Goal: Complete application form: Complete application form

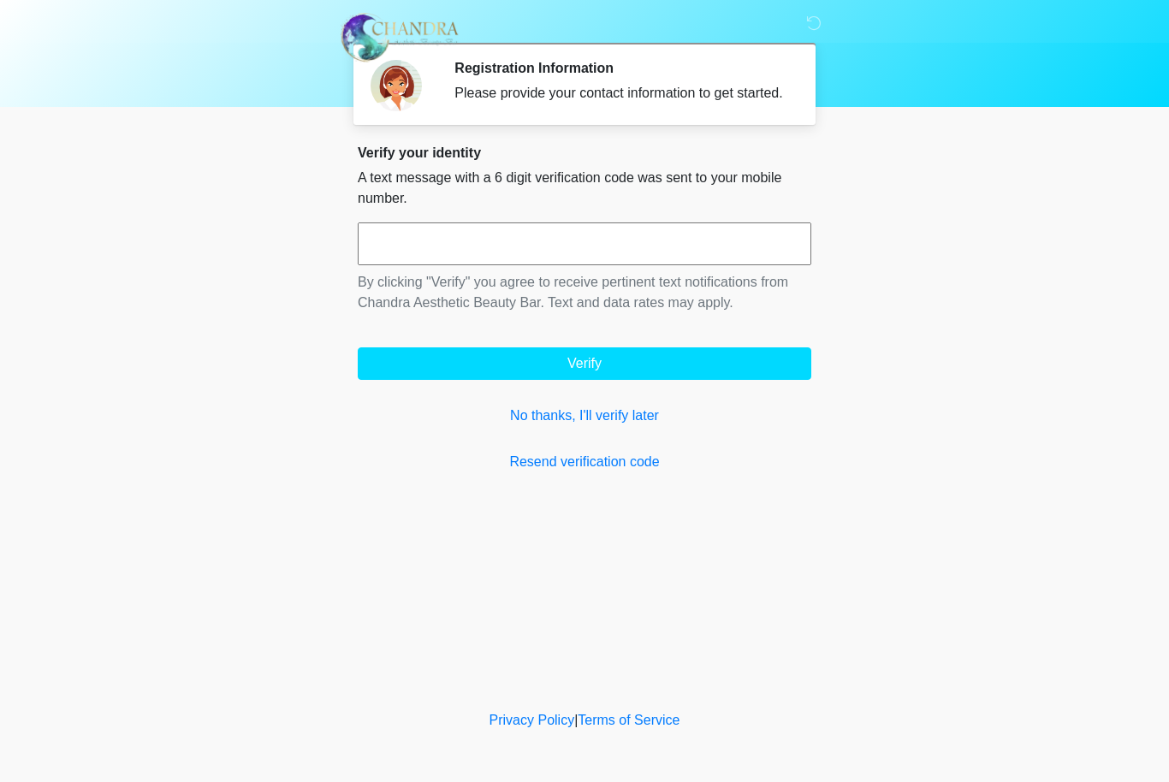
scroll to position [0, 46]
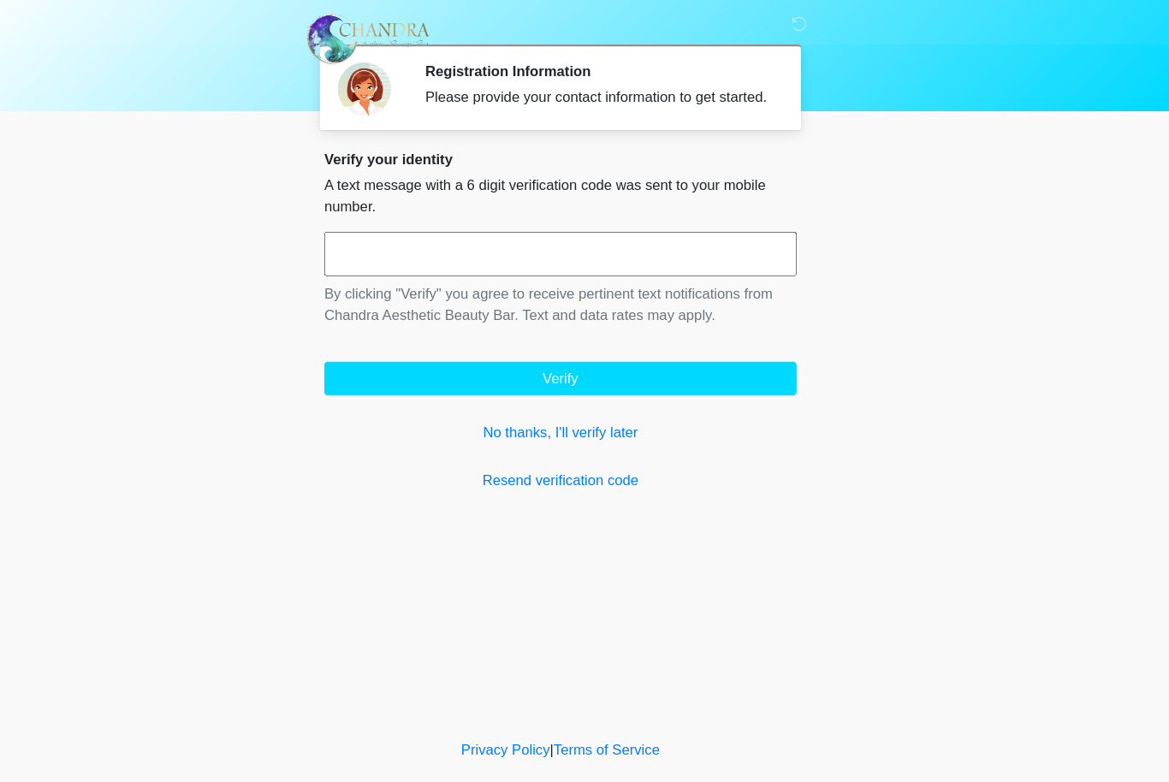
click at [358, 250] on input "text" at bounding box center [585, 244] width 454 height 43
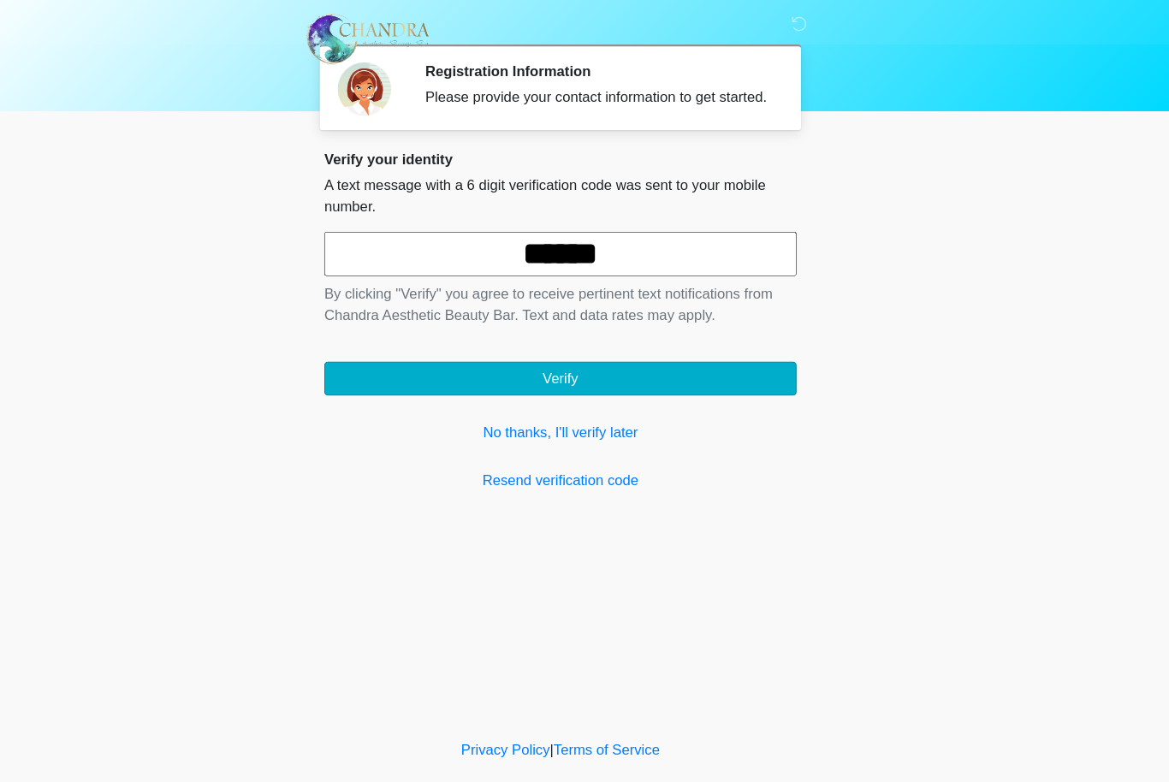
type input "******"
click at [527, 366] on button "Verify" at bounding box center [585, 364] width 454 height 33
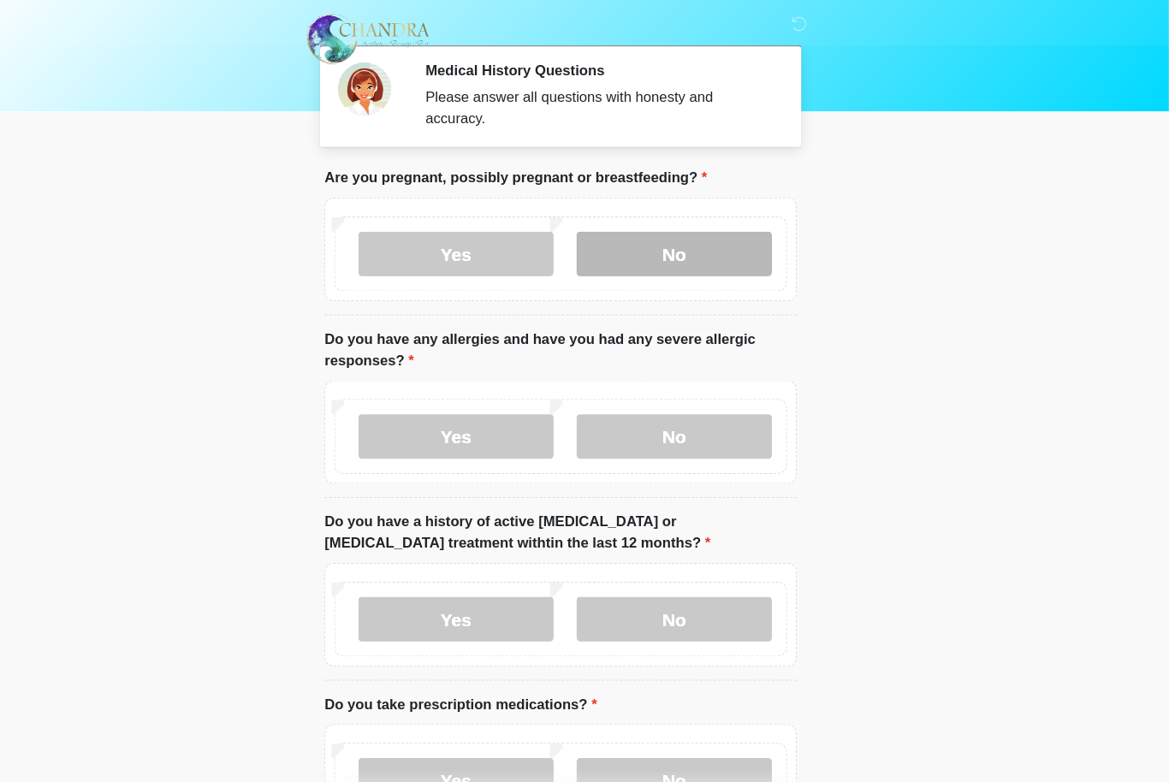
click at [652, 237] on label "No" at bounding box center [693, 244] width 187 height 43
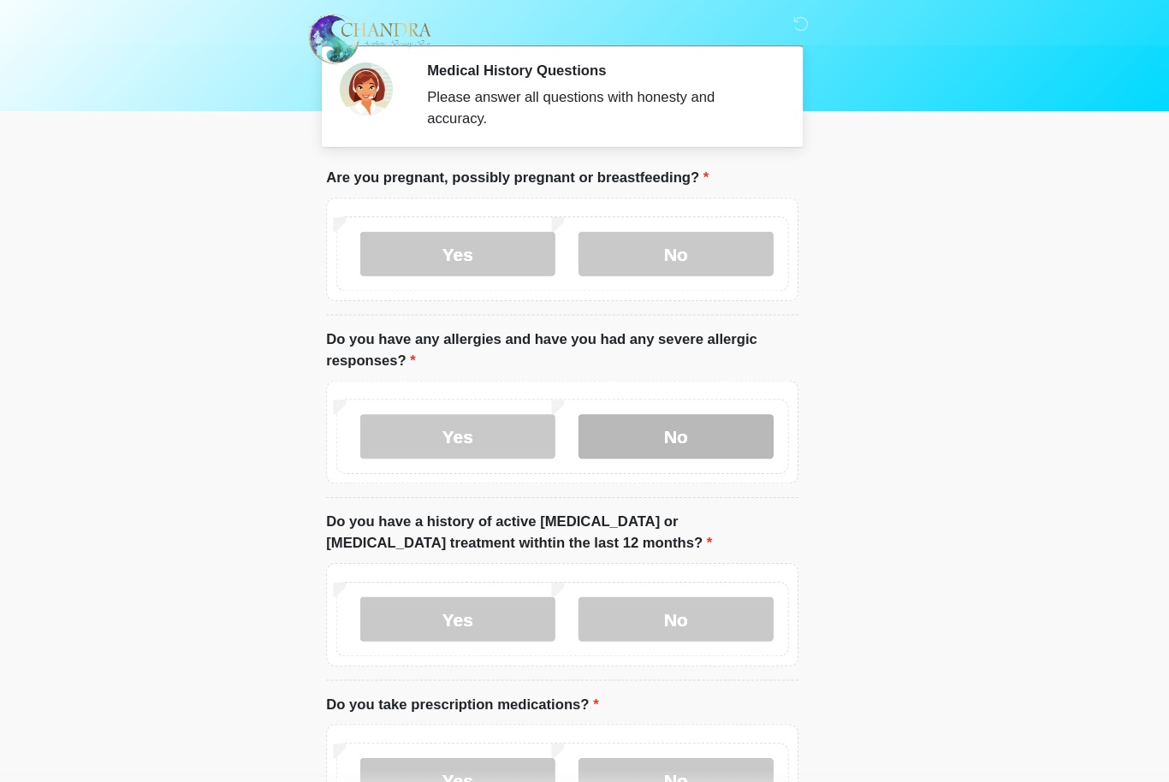
click at [649, 408] on label "No" at bounding box center [693, 419] width 187 height 43
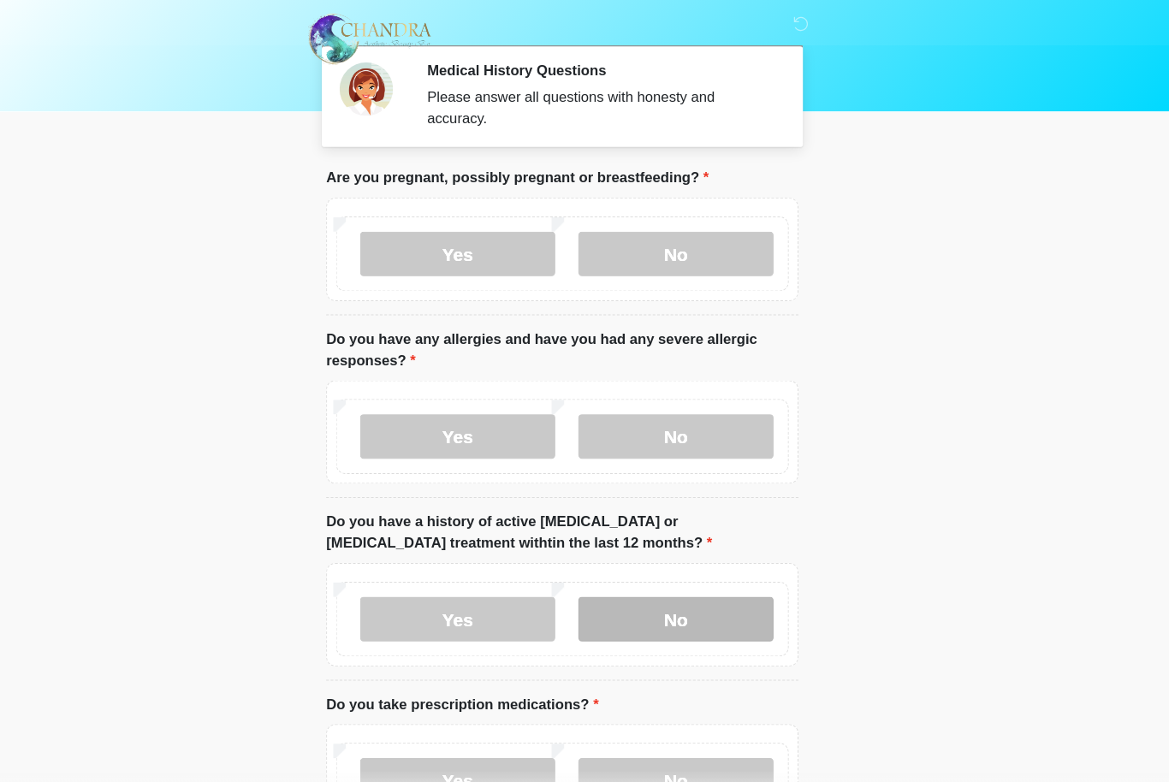
click at [645, 588] on label "No" at bounding box center [693, 595] width 187 height 43
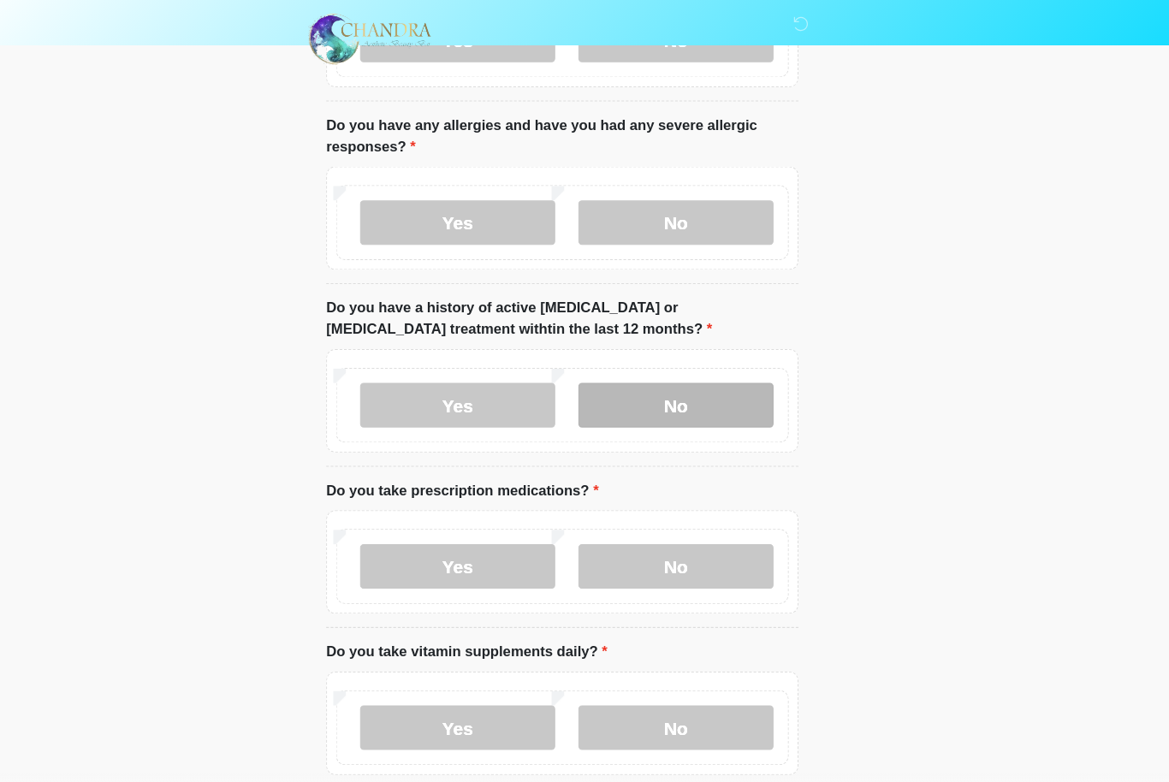
scroll to position [209, 0]
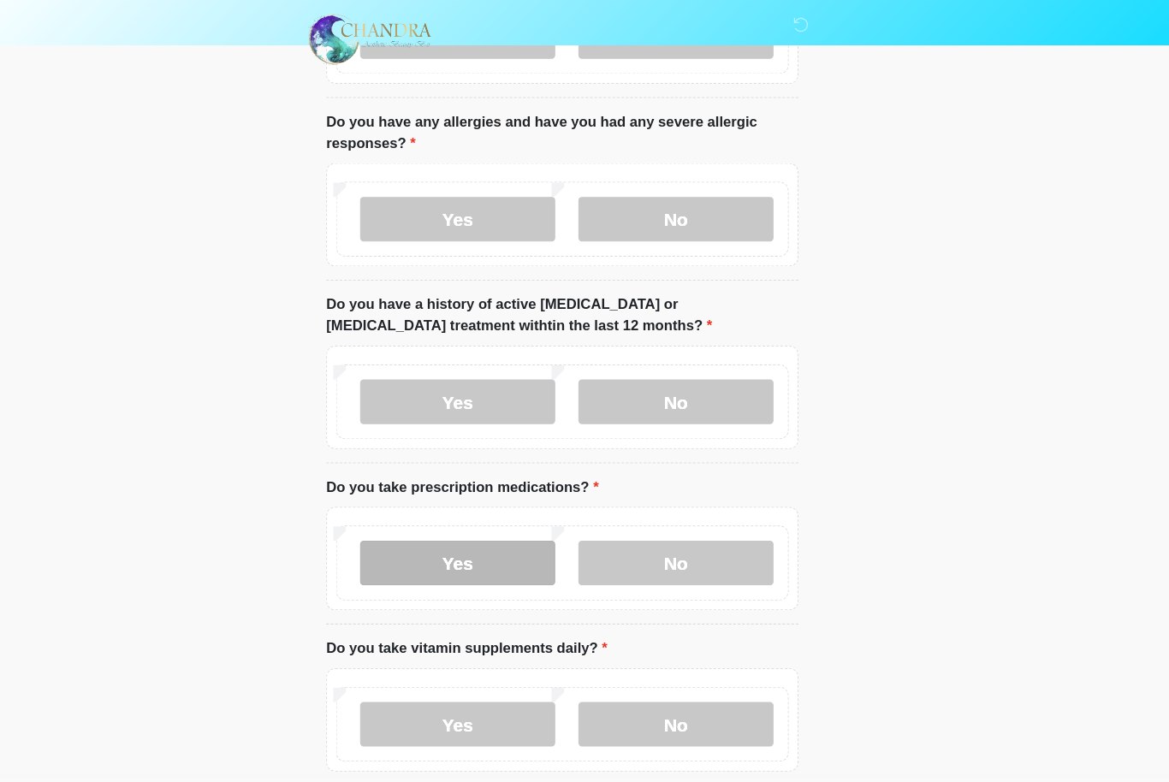
click at [442, 538] on label "Yes" at bounding box center [483, 541] width 187 height 43
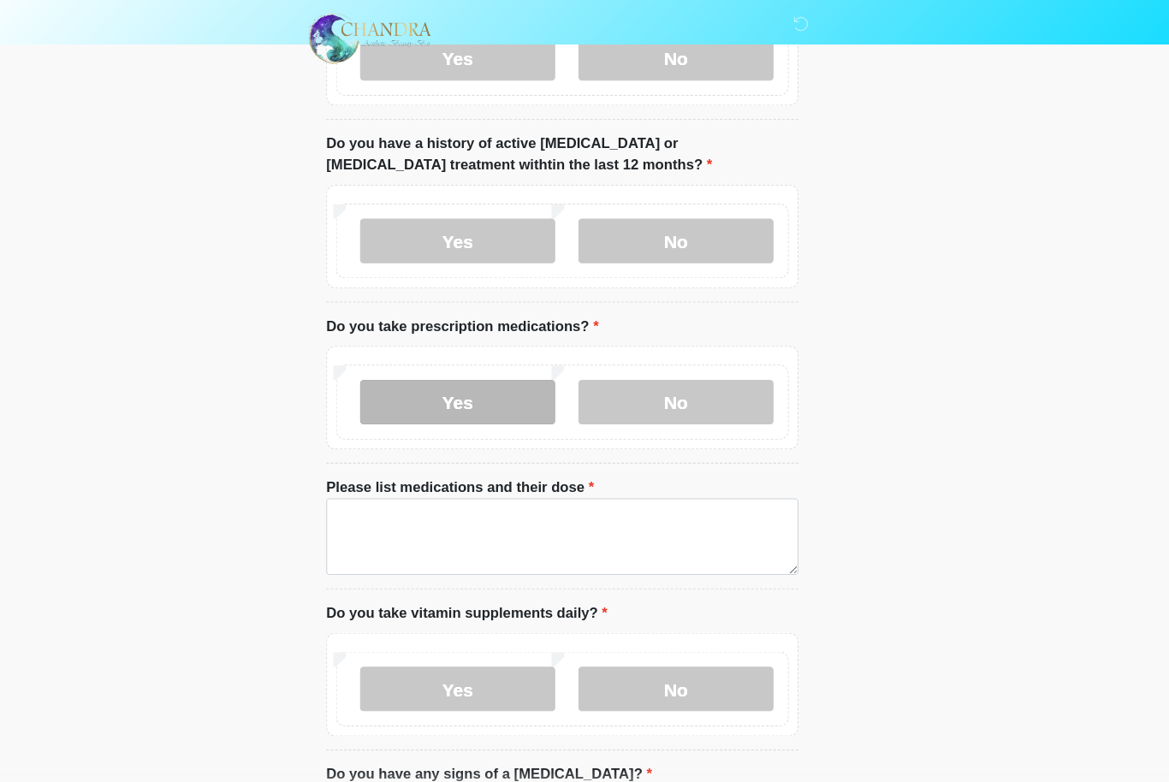
scroll to position [382, 0]
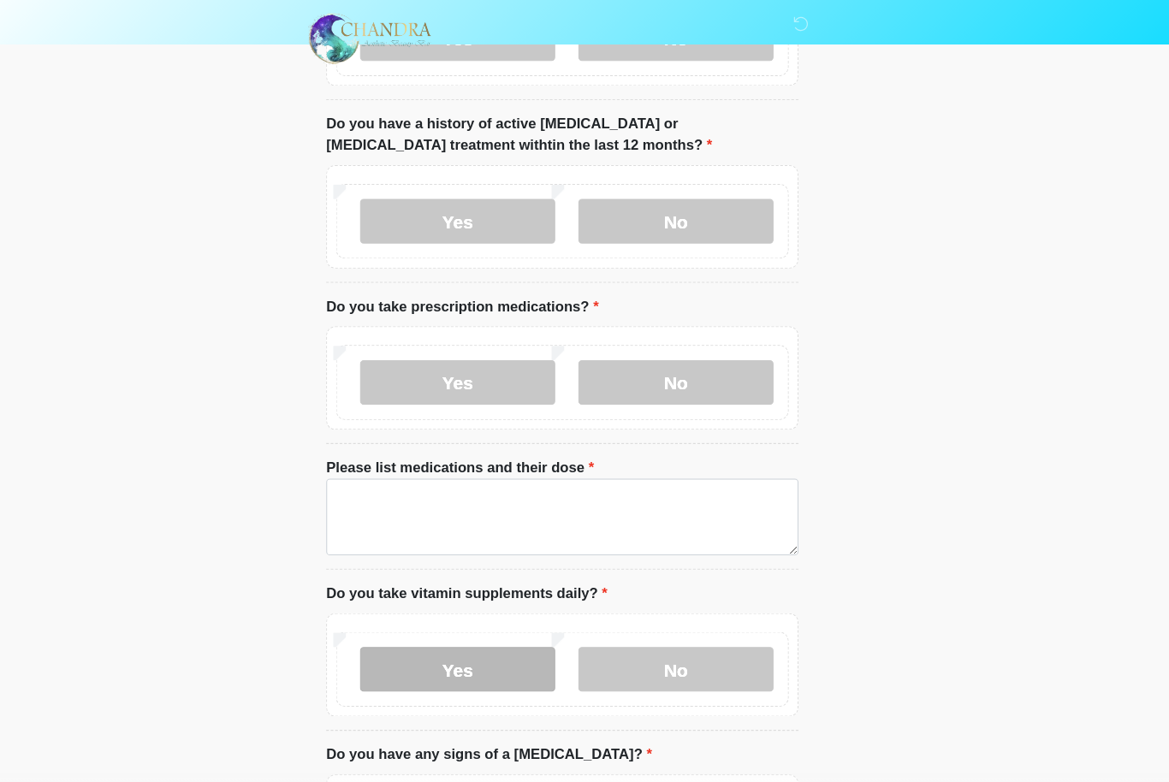
click at [435, 647] on label "Yes" at bounding box center [483, 643] width 187 height 43
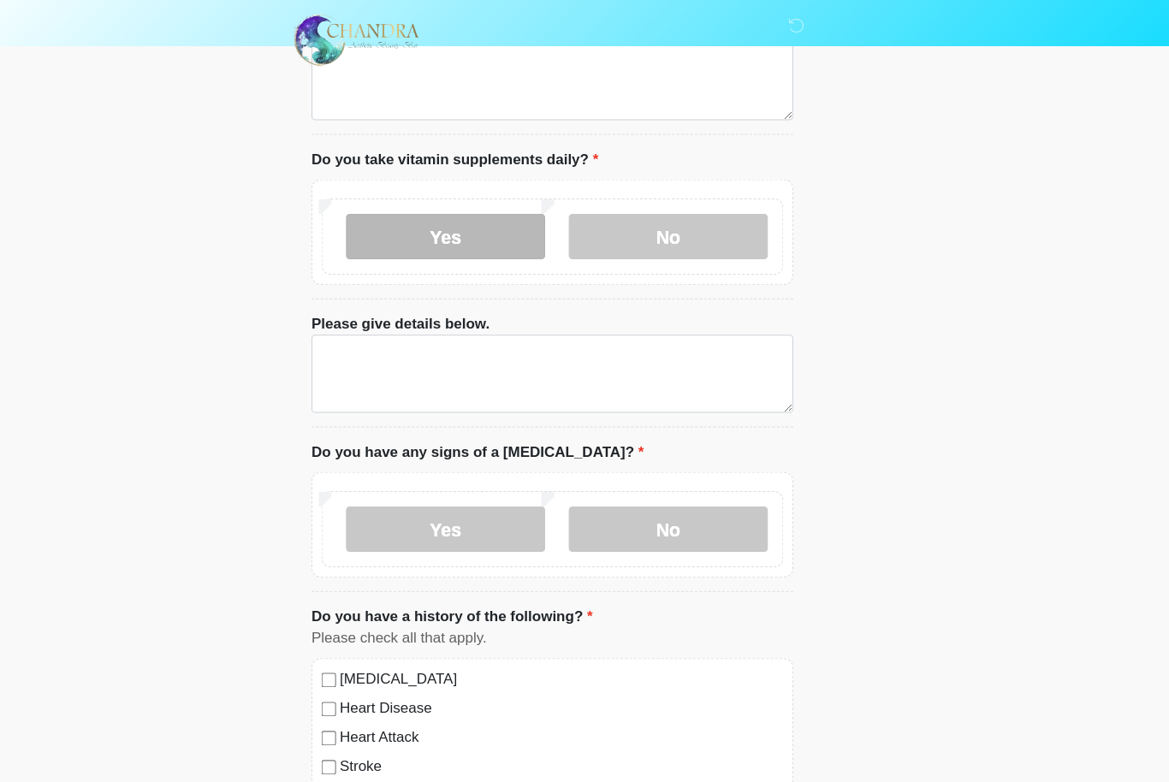
scroll to position [808, 0]
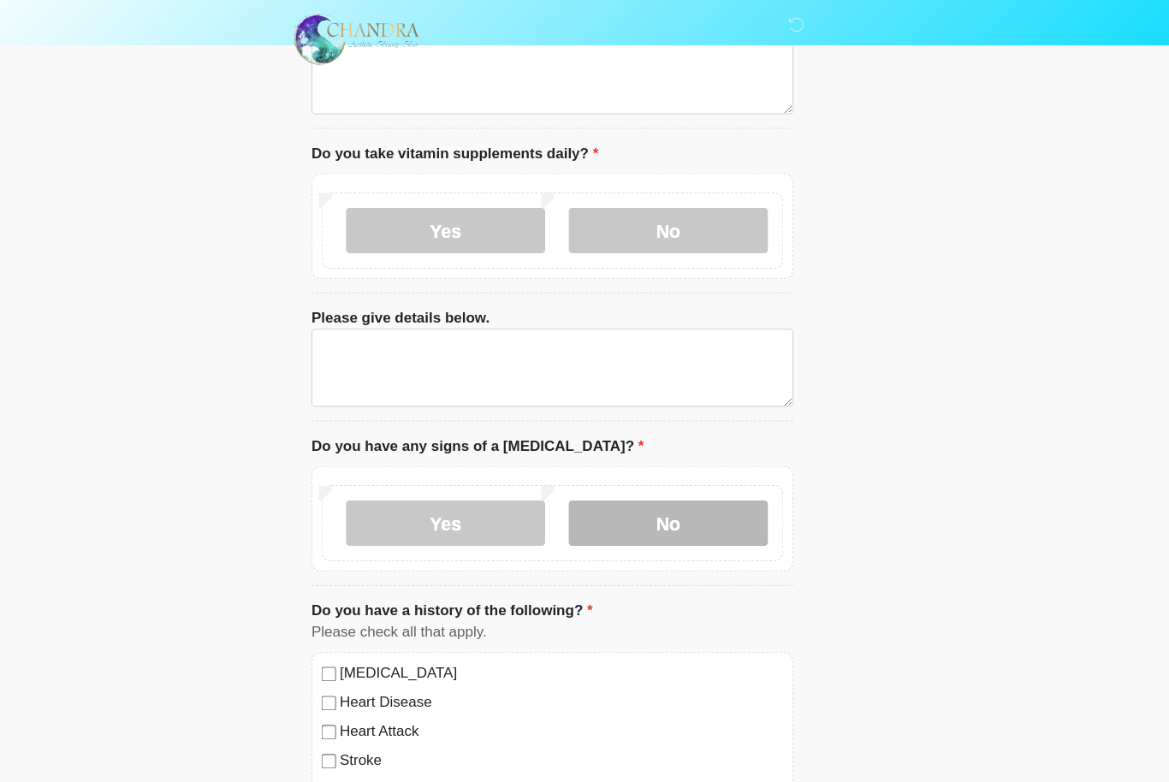
click at [635, 472] on label "No" at bounding box center [693, 493] width 187 height 43
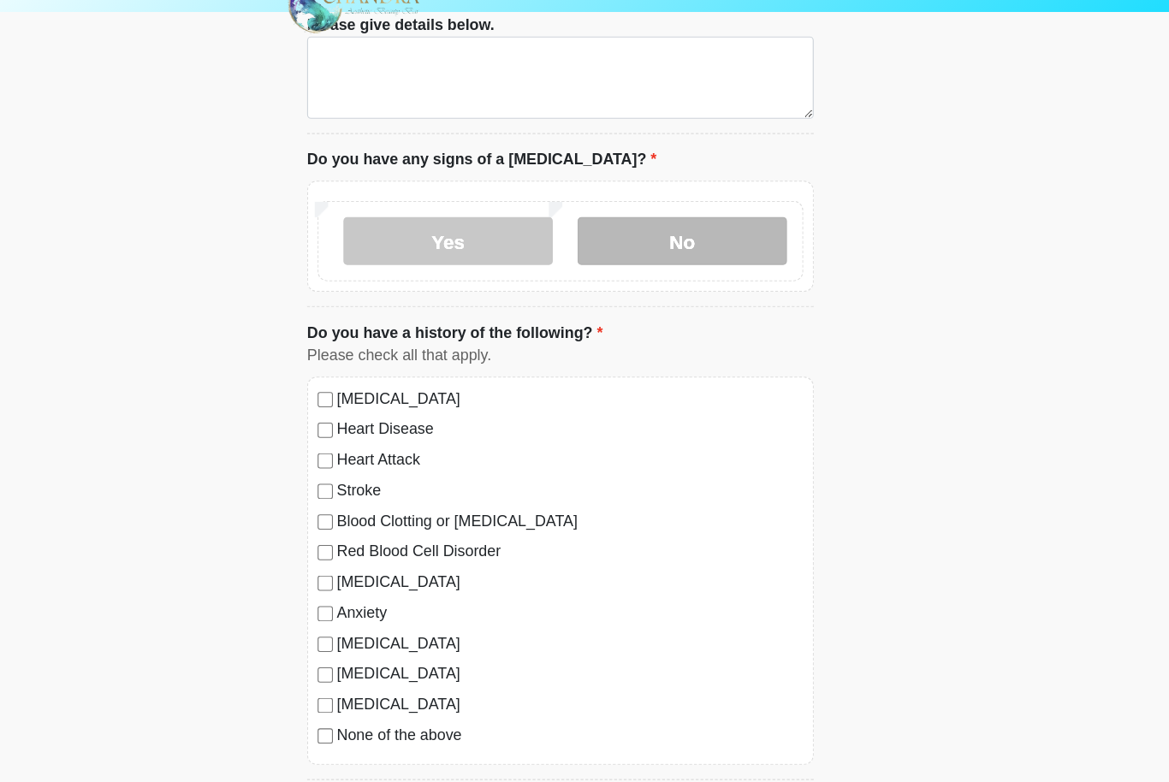
scroll to position [1054, 0]
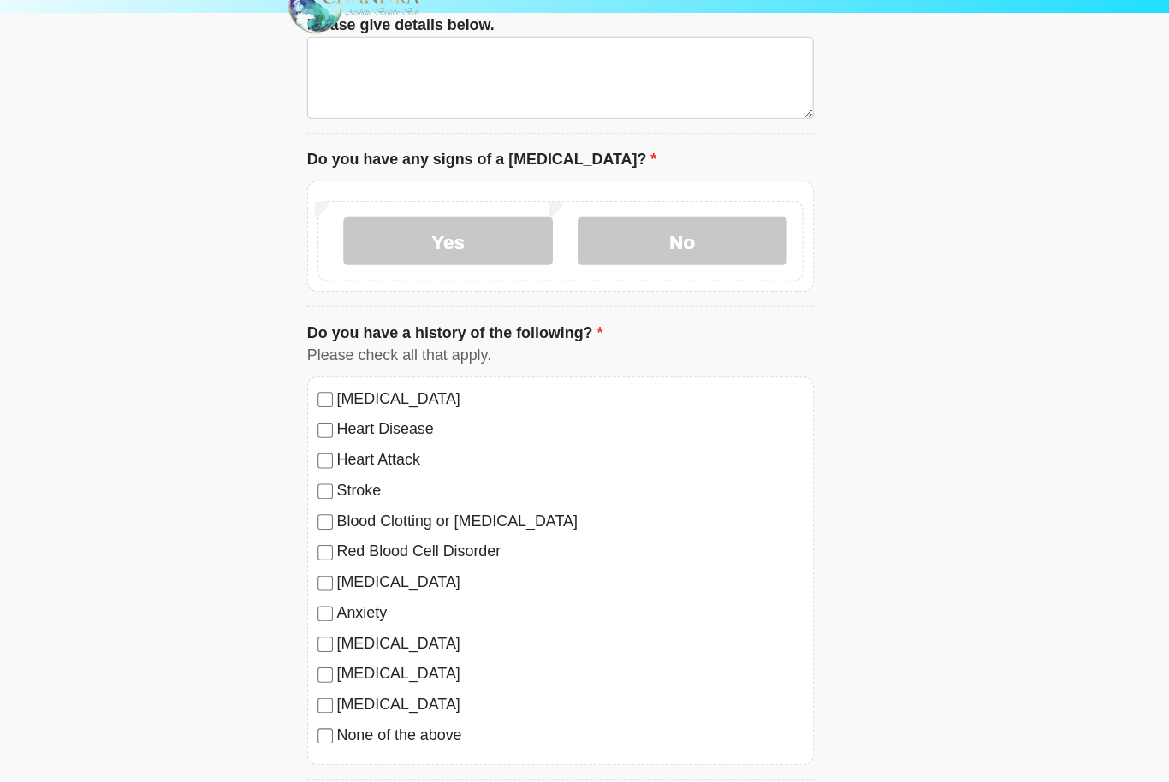
click at [367, 543] on div "[MEDICAL_DATA]" at bounding box center [584, 553] width 435 height 21
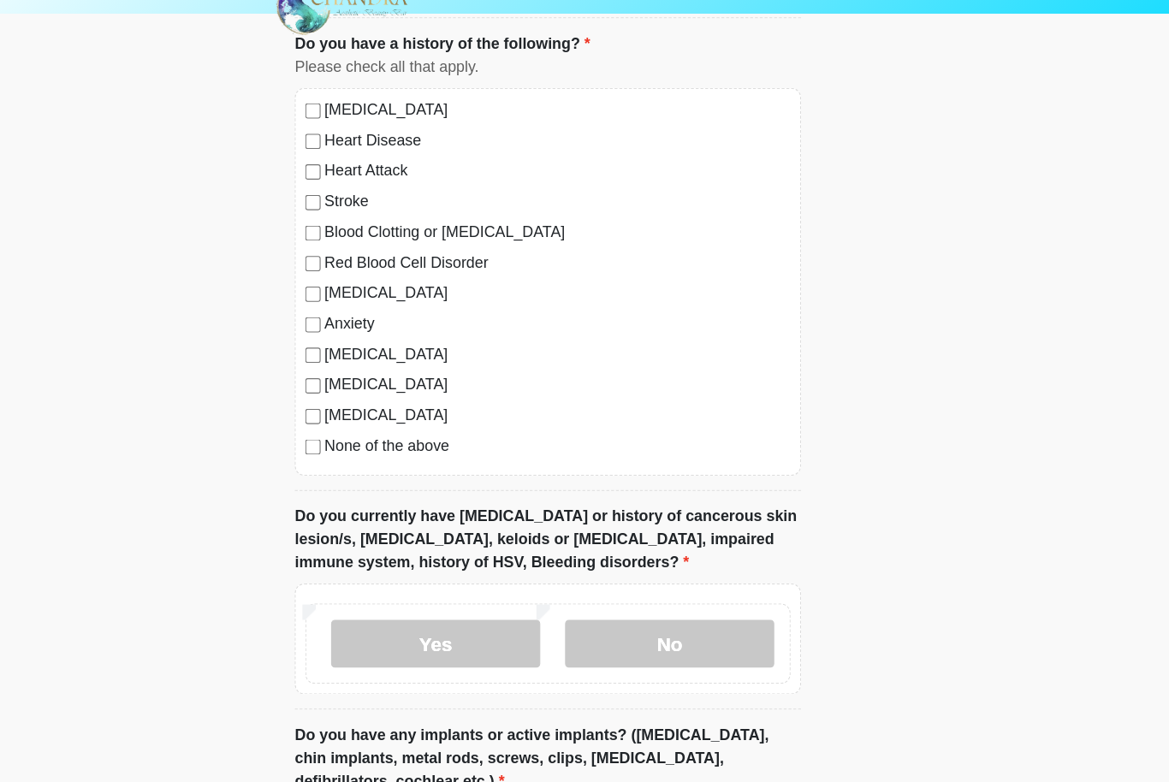
scroll to position [1324, 0]
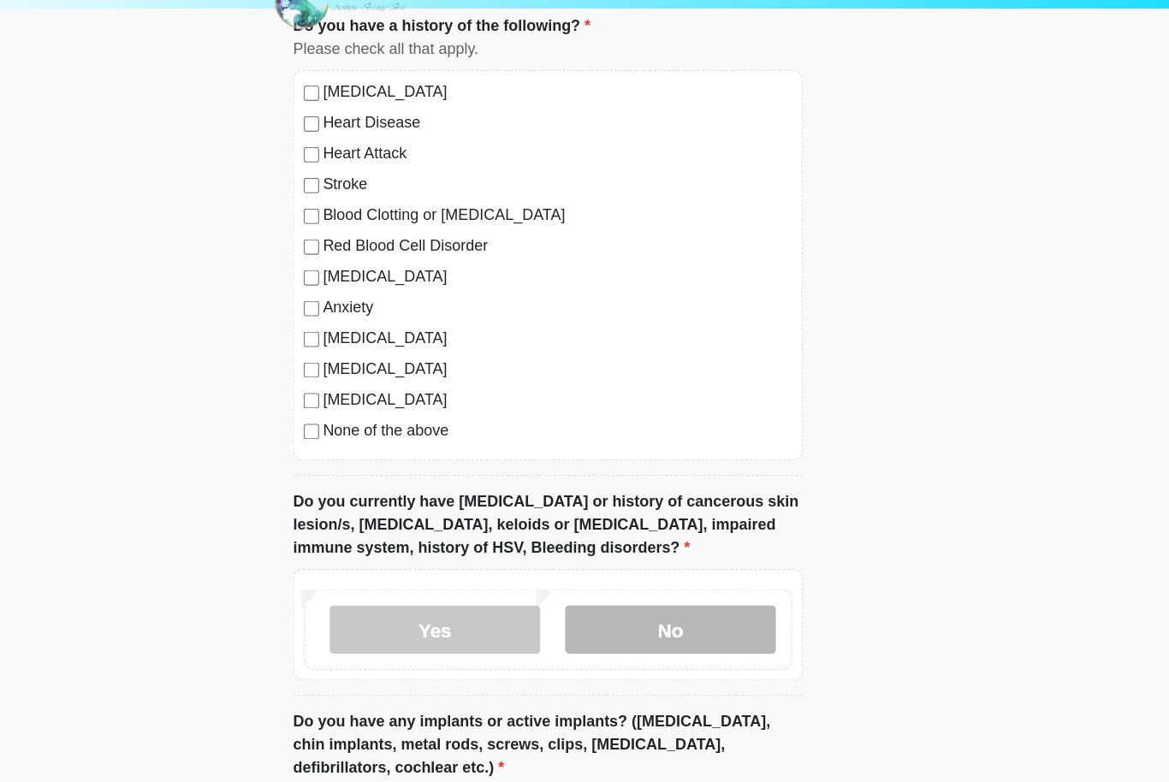
click at [603, 575] on label "No" at bounding box center [693, 596] width 187 height 43
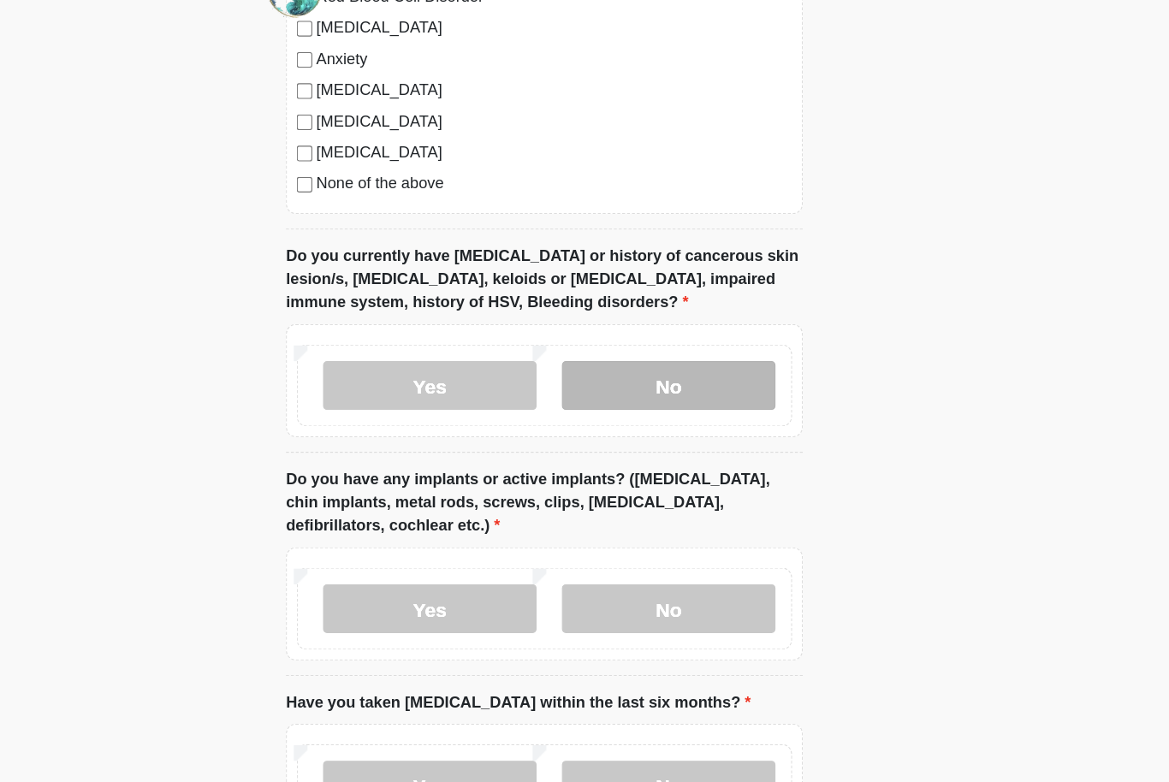
scroll to position [1546, 0]
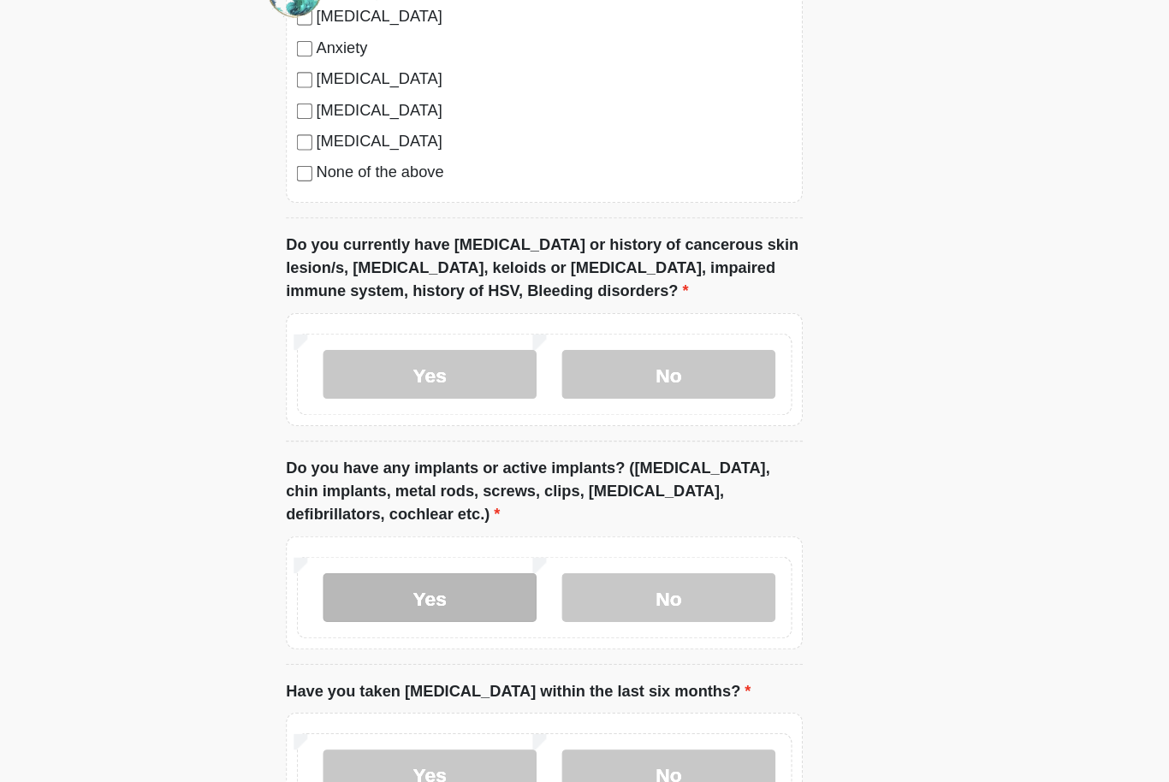
click at [390, 550] on label "Yes" at bounding box center [483, 571] width 187 height 43
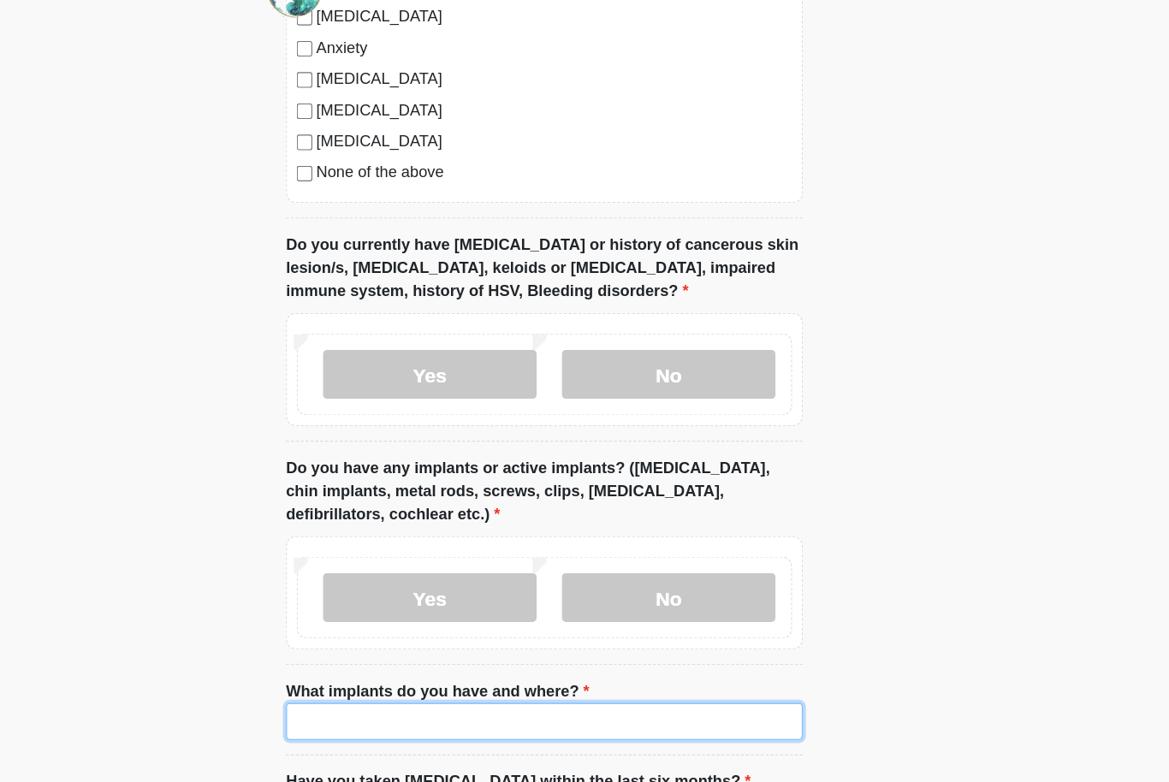
click at [358, 663] on input "What implants do you have and where?" at bounding box center [585, 679] width 454 height 33
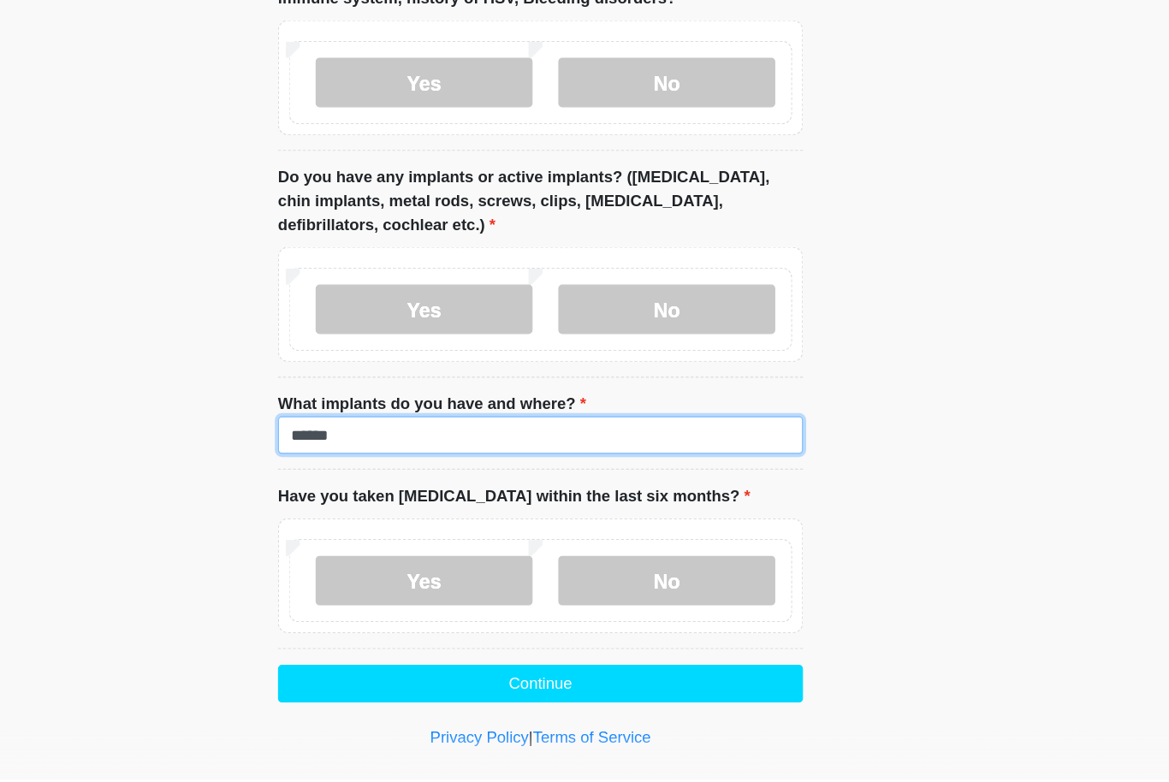
scroll to position [1746, 0]
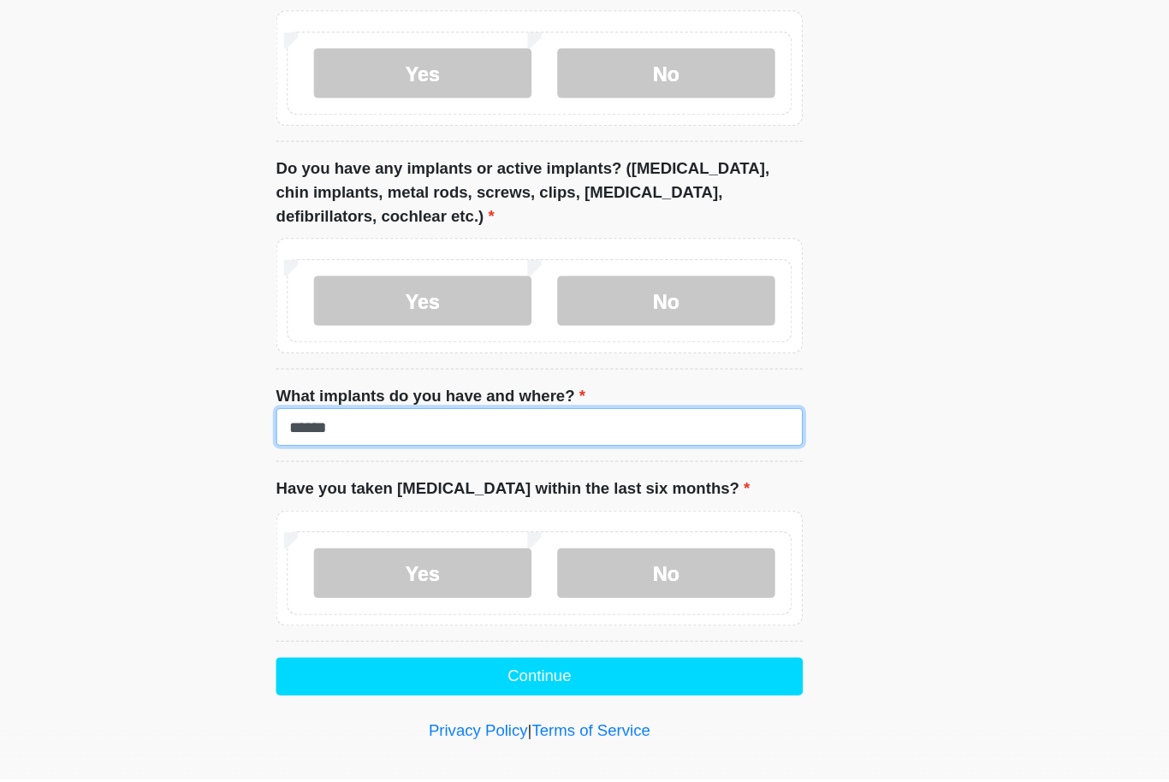
type input "******"
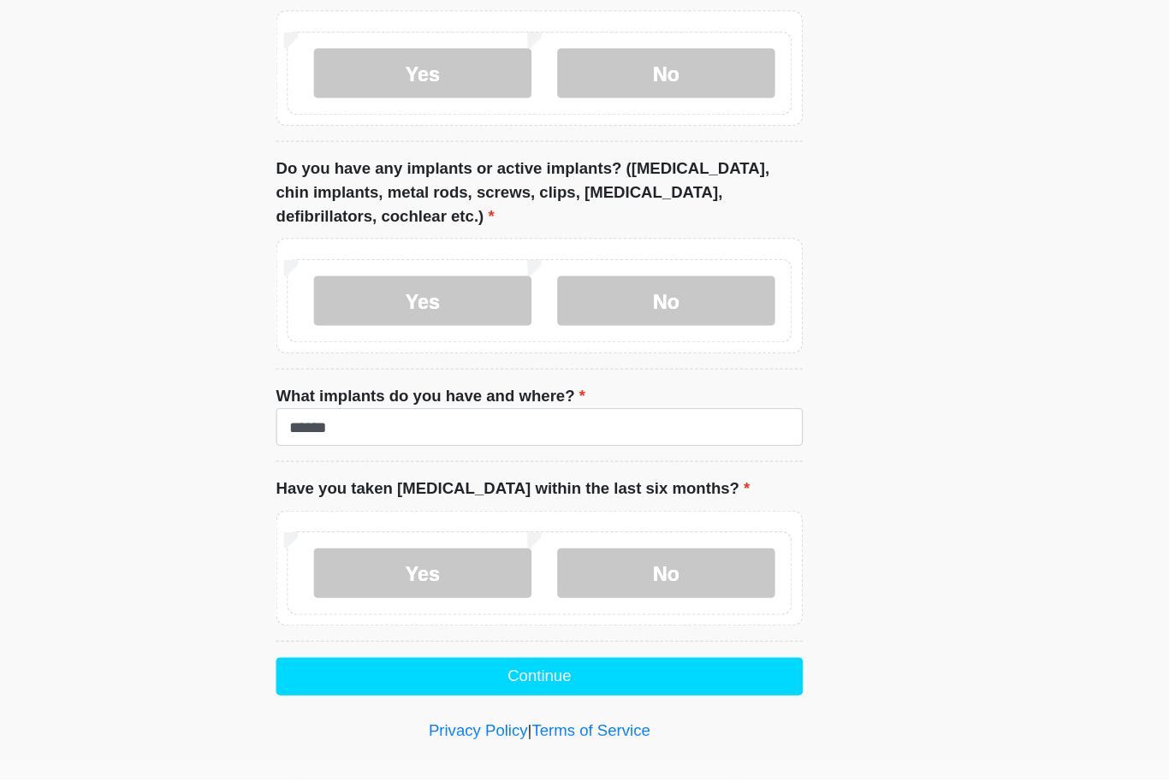
click at [585, 569] on div "Yes No" at bounding box center [584, 605] width 435 height 72
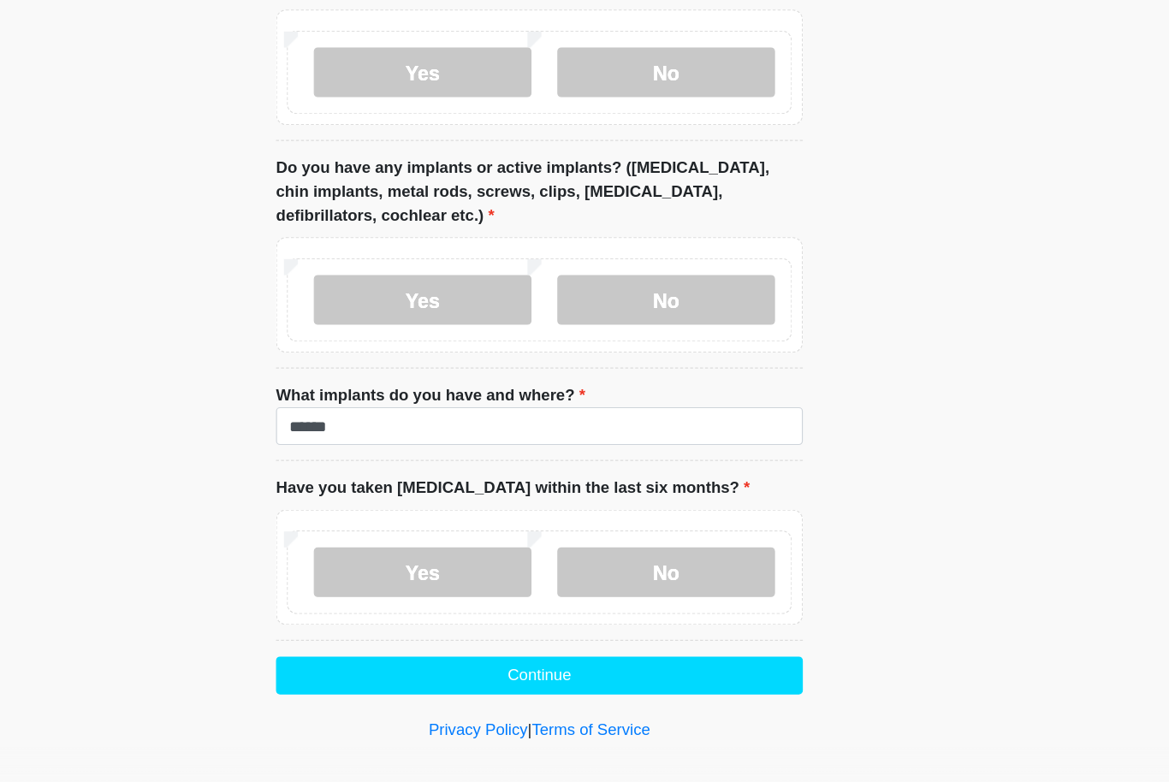
click at [578, 554] on div "Yes No" at bounding box center [584, 590] width 435 height 72
click at [600, 568] on label "No" at bounding box center [693, 589] width 187 height 43
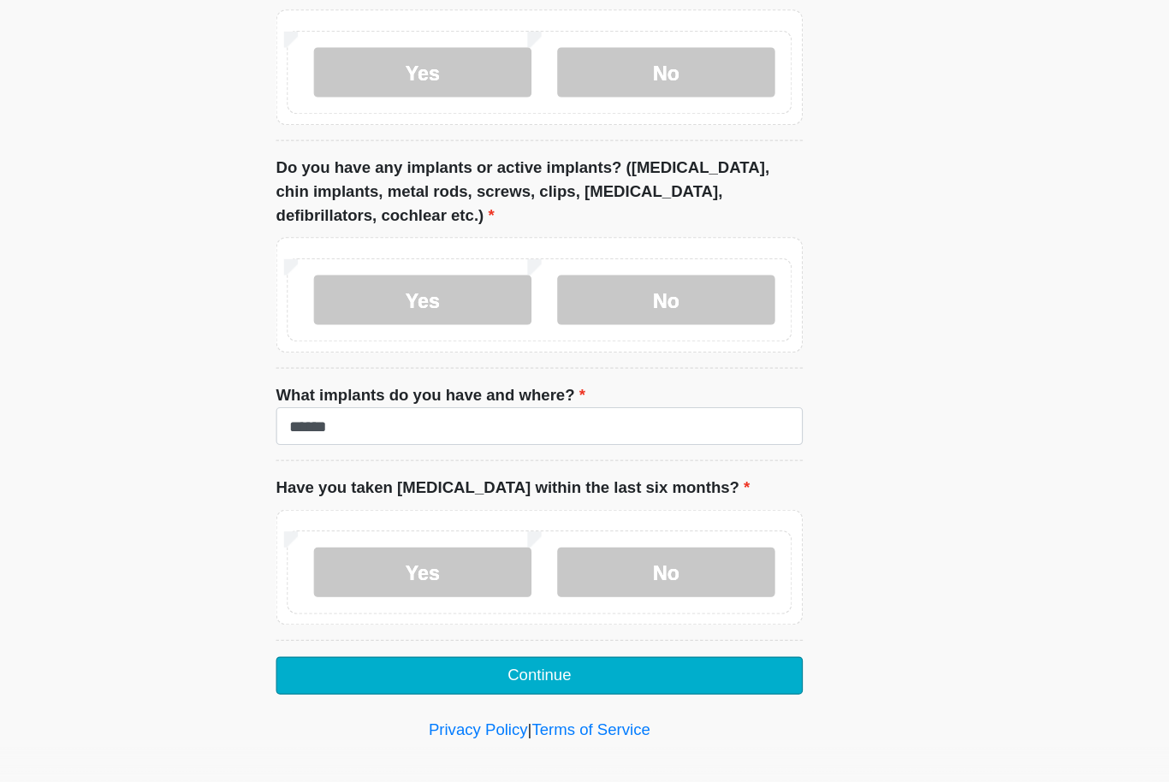
click at [484, 663] on button "Continue" at bounding box center [585, 679] width 454 height 33
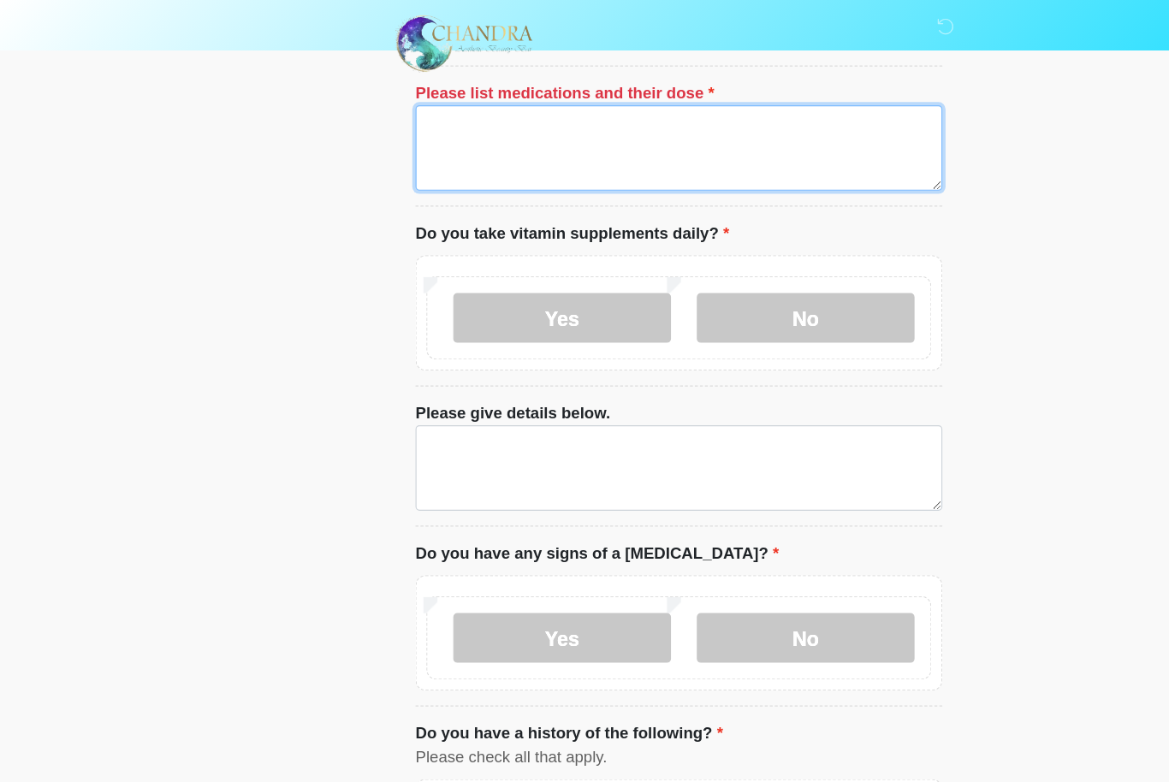
click at [388, 95] on textarea "Please list medications and their dose" at bounding box center [585, 128] width 454 height 74
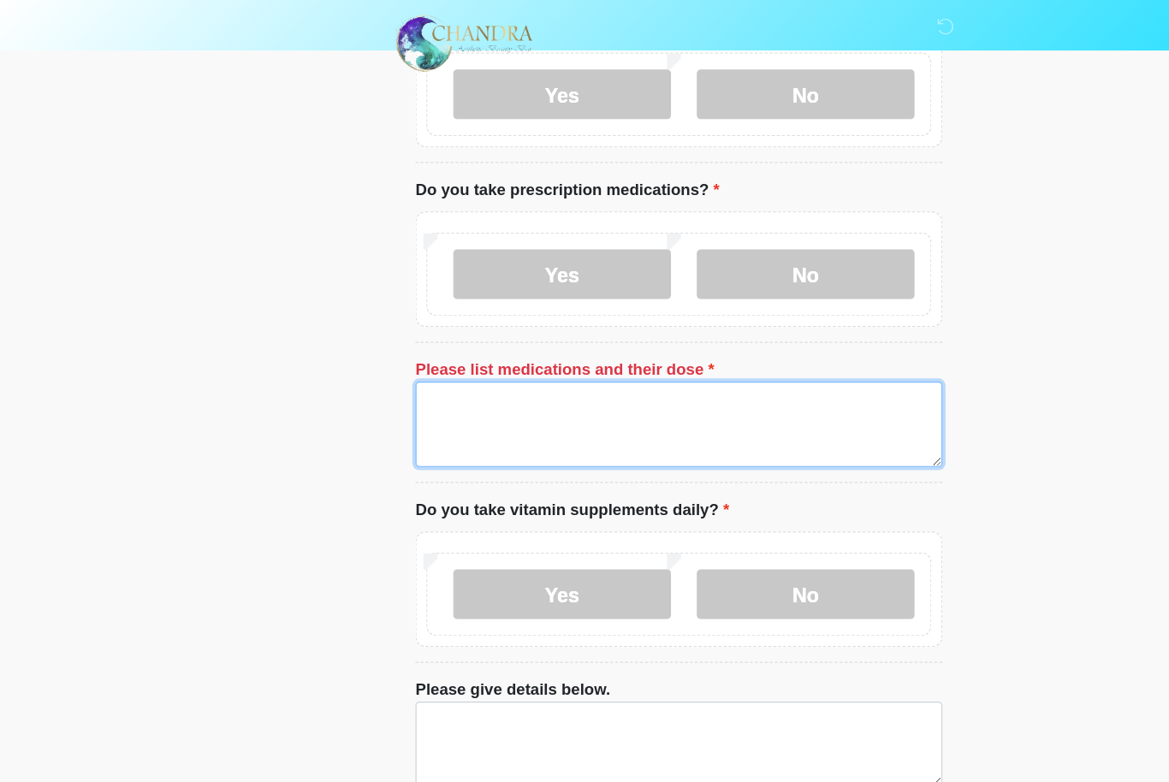
scroll to position [512, 0]
click at [459, 360] on textarea "Please list medications and their dose" at bounding box center [585, 367] width 454 height 74
click at [561, 377] on textarea "Please list medications and their dose" at bounding box center [585, 367] width 454 height 74
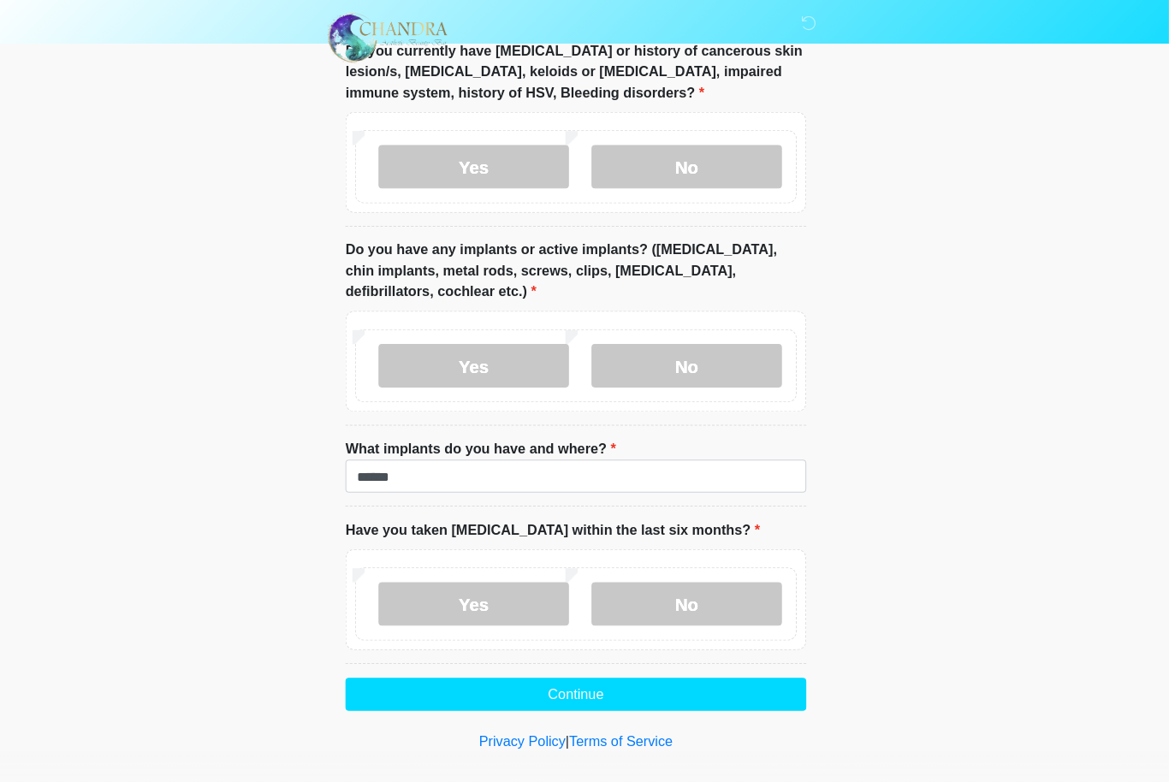
scroll to position [1756, 0]
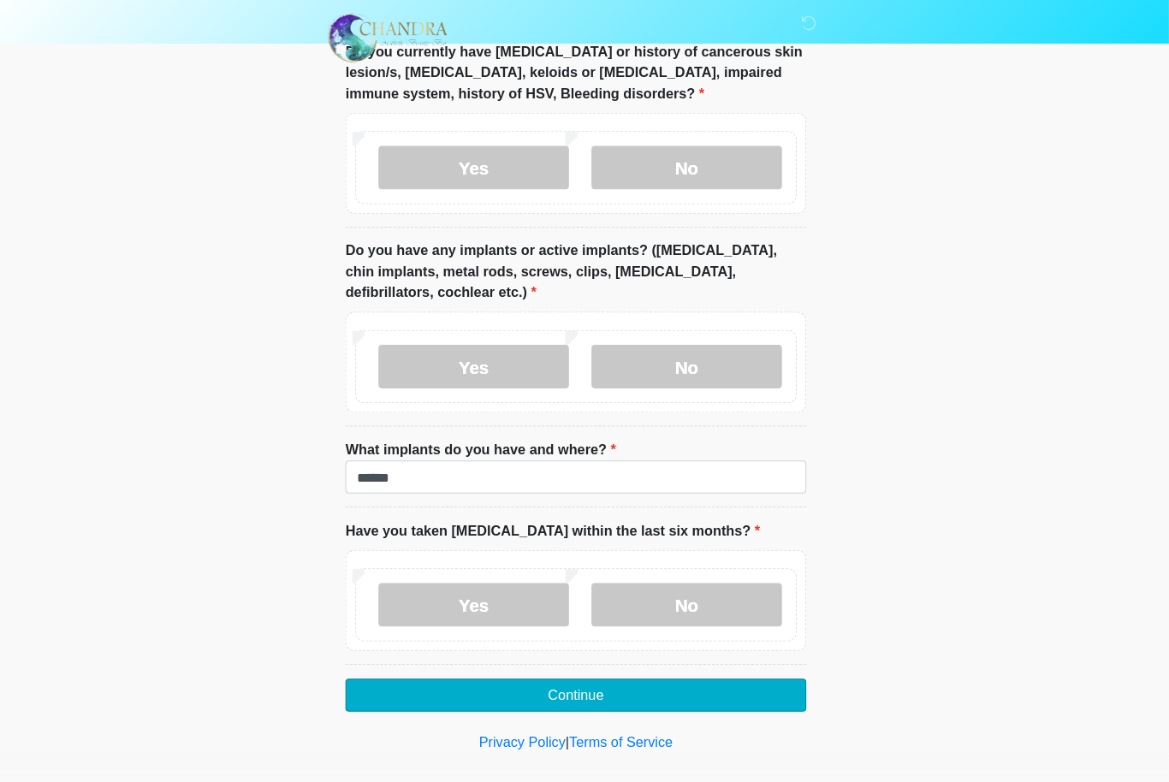
type textarea "**********"
click at [557, 679] on button "Continue" at bounding box center [585, 685] width 454 height 33
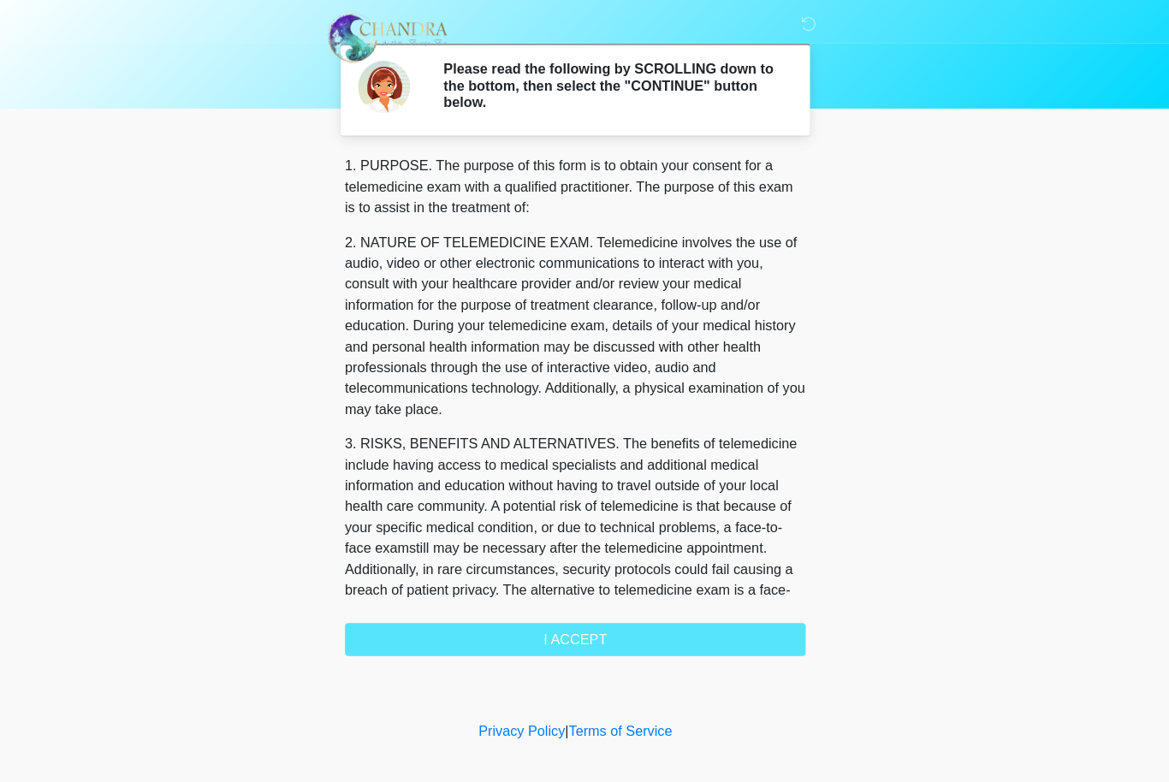
scroll to position [0, 0]
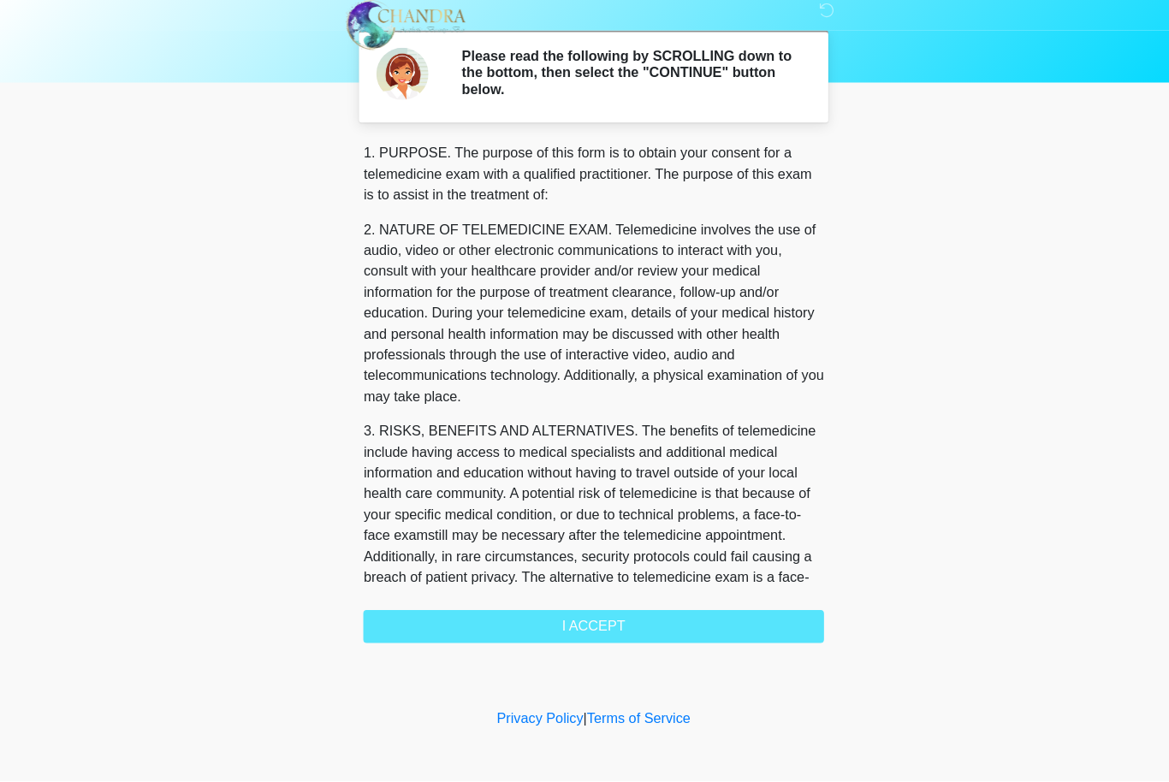
click at [715, 622] on div "1. PURPOSE. The purpose of this form is to obtain your consent for a telemedici…" at bounding box center [585, 399] width 454 height 493
click at [722, 608] on div "1. PURPOSE. The purpose of this form is to obtain your consent for a telemedici…" at bounding box center [585, 399] width 454 height 493
click at [612, 612] on div "1. PURPOSE. The purpose of this form is to obtain your consent for a telemedici…" at bounding box center [585, 399] width 454 height 493
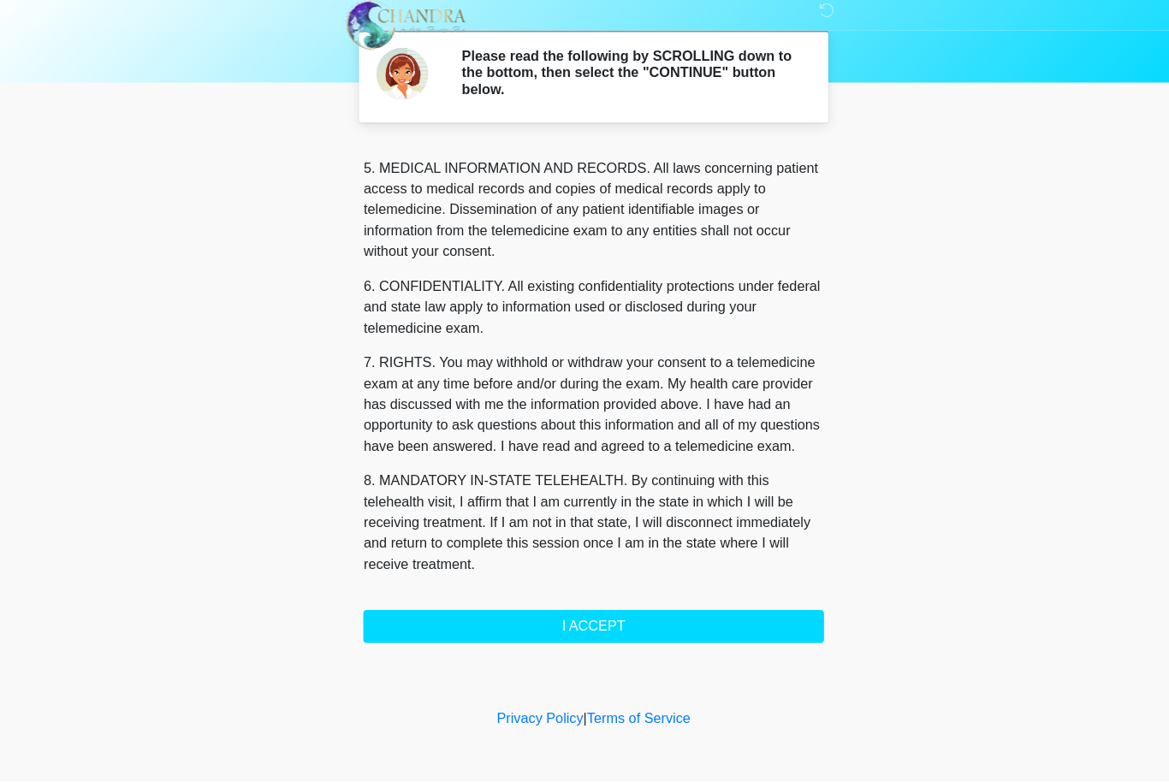
scroll to position [594, 0]
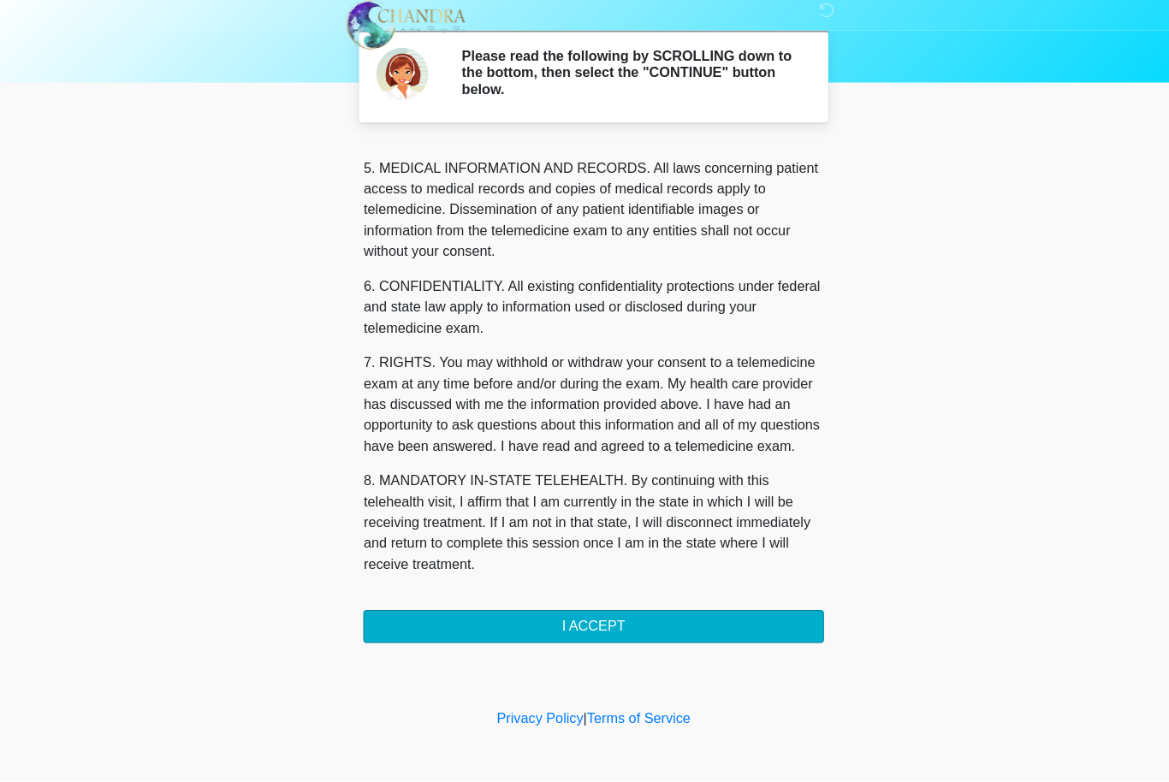
click at [631, 614] on button "I ACCEPT" at bounding box center [585, 630] width 454 height 33
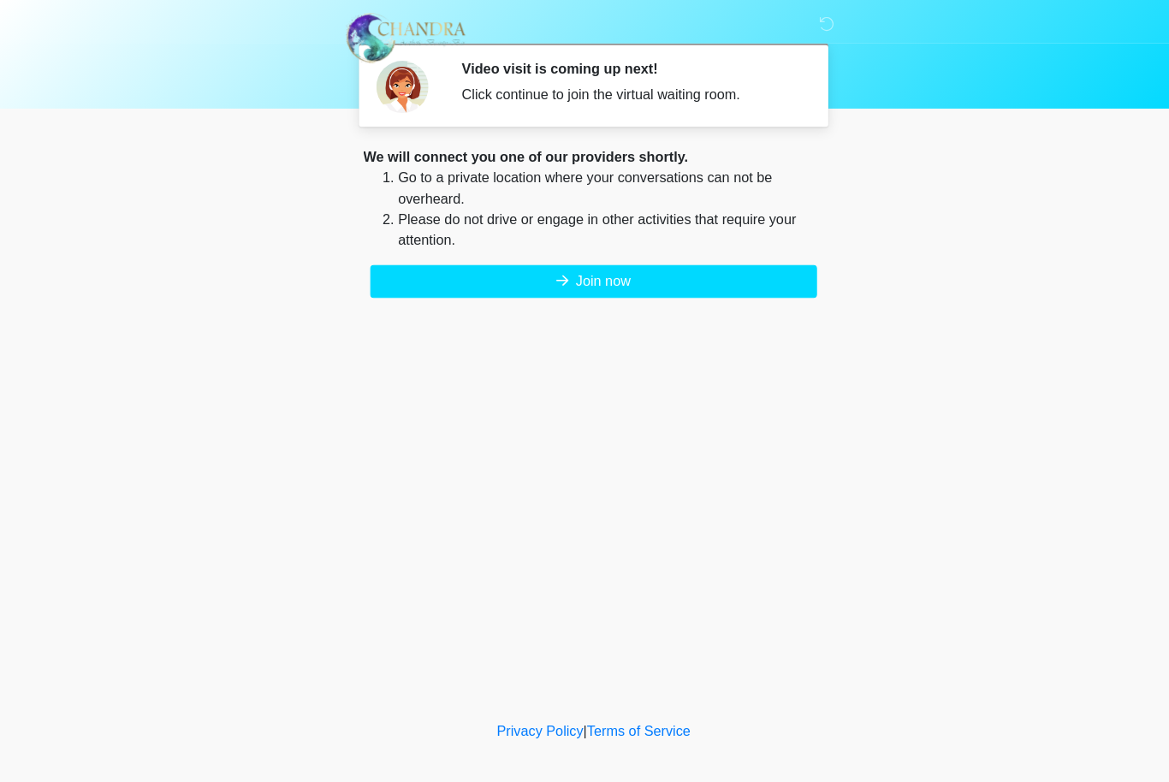
click at [615, 276] on button "Join now" at bounding box center [585, 277] width 440 height 33
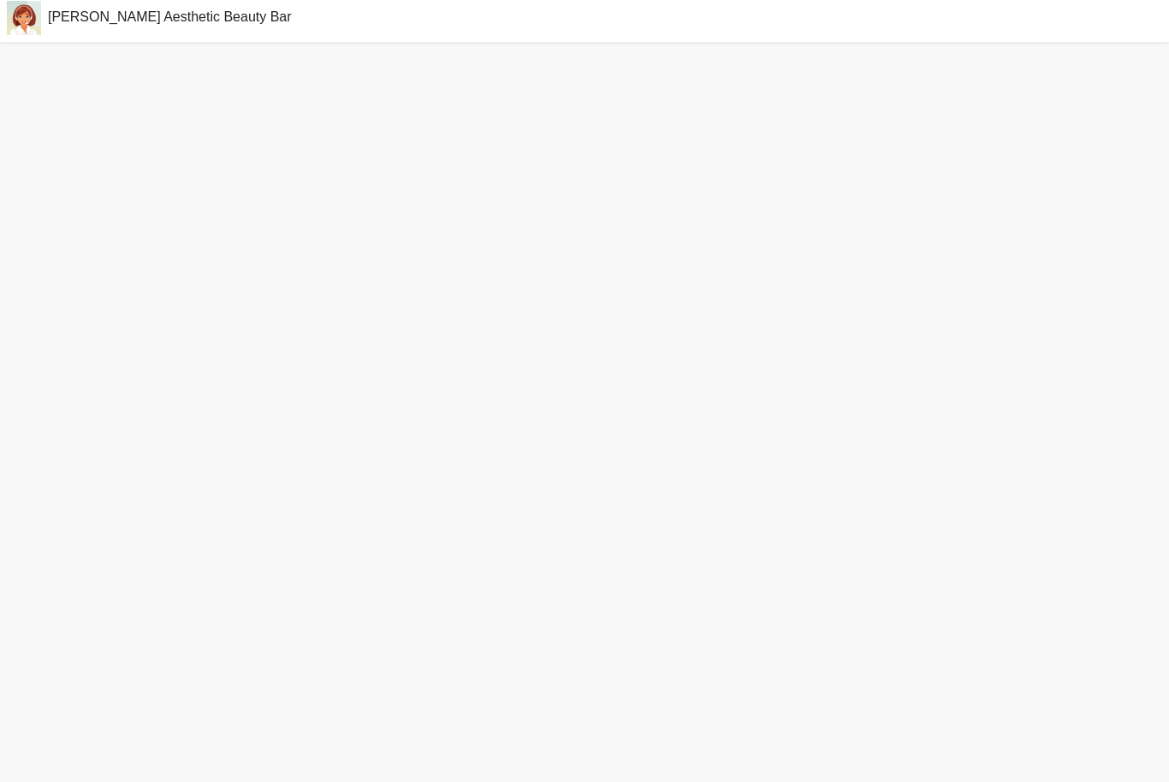
scroll to position [6, 0]
